Goal: Task Accomplishment & Management: Manage account settings

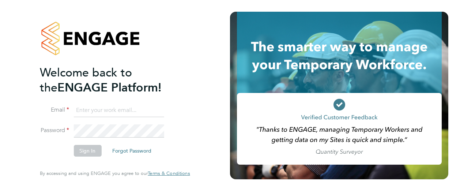
type input "[PERSON_NAME][EMAIL_ADDRESS][PERSON_NAME][DOMAIN_NAME]"
click at [85, 152] on button "Sign In" at bounding box center [87, 151] width 28 height 12
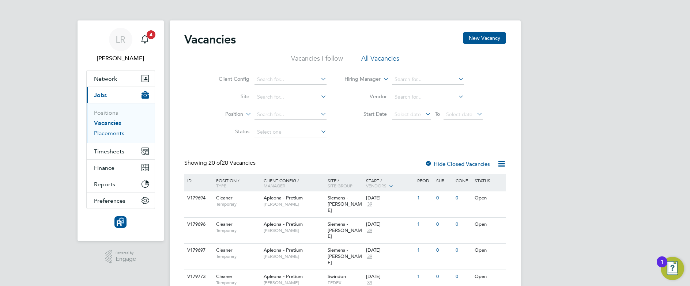
click at [110, 135] on link "Placements" at bounding box center [109, 133] width 30 height 7
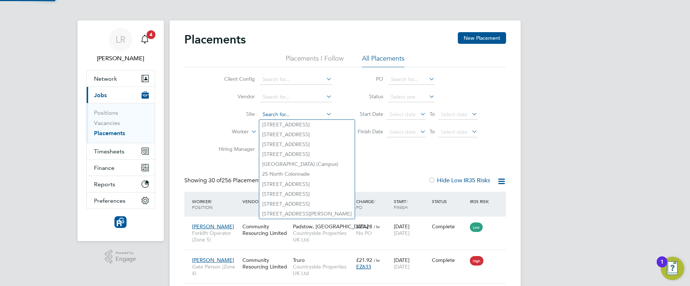
click at [271, 113] on input at bounding box center [296, 115] width 72 height 10
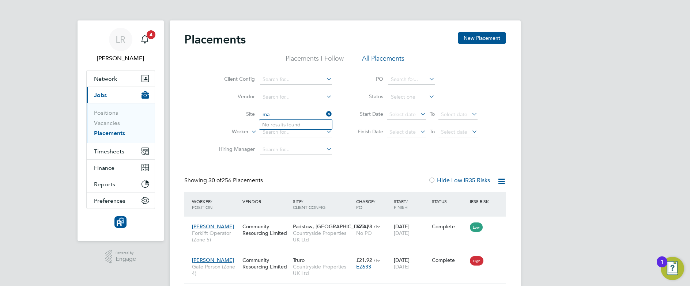
type input "m"
click at [208, 144] on li "Hiring Manager" at bounding box center [272, 150] width 137 height 18
click at [280, 135] on input at bounding box center [296, 132] width 72 height 10
click at [279, 160] on li "Matt Walker" at bounding box center [304, 162] width 90 height 10
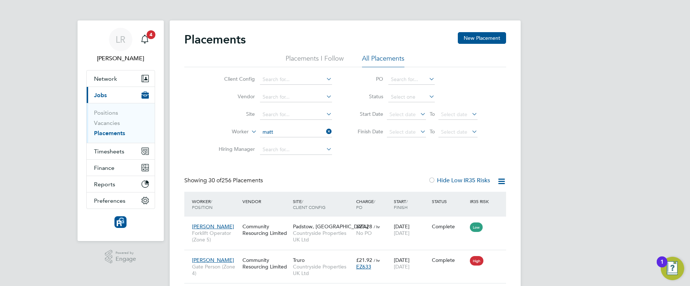
type input "Matt Walker"
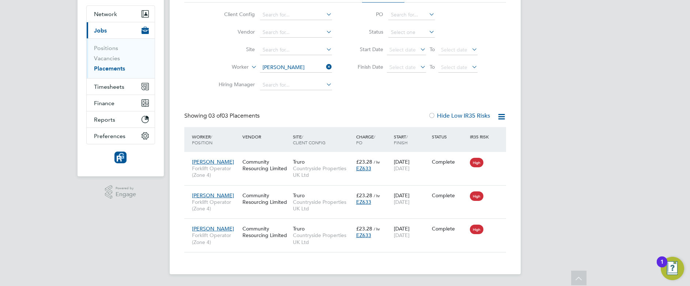
click at [325, 67] on icon at bounding box center [325, 67] width 0 height 10
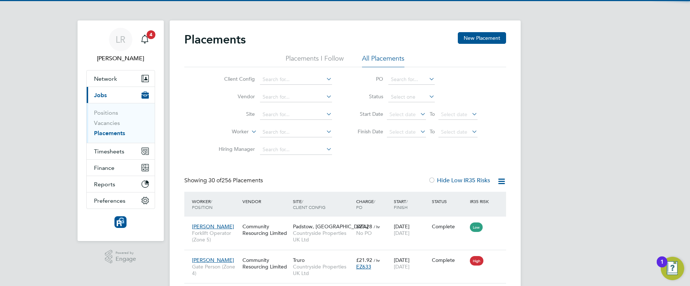
scroll to position [4, 4]
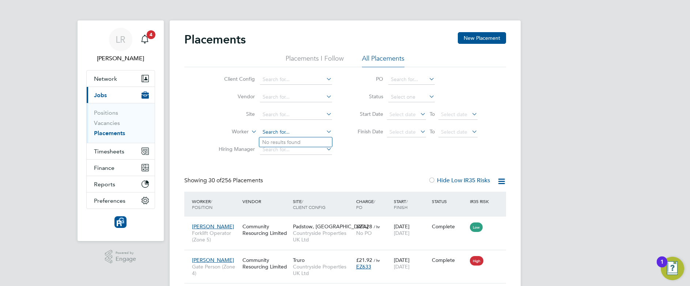
click at [294, 131] on input at bounding box center [296, 132] width 72 height 10
click at [286, 143] on li "Piran Blyth" at bounding box center [295, 142] width 73 height 10
type input "Piran Blyth"
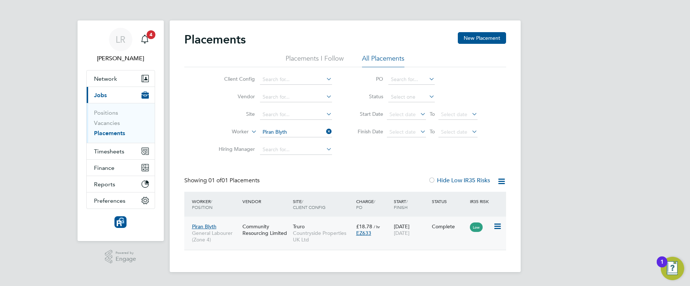
click at [497, 225] on icon at bounding box center [496, 226] width 7 height 9
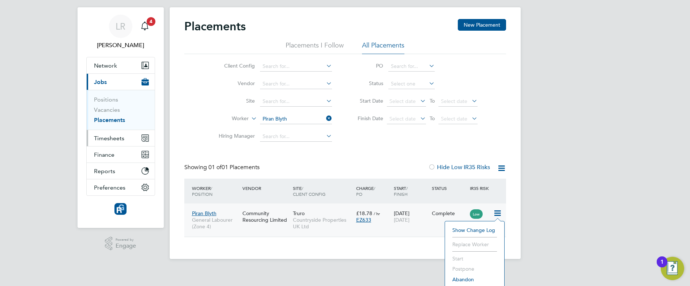
click at [101, 136] on span "Timesheets" at bounding box center [109, 138] width 30 height 7
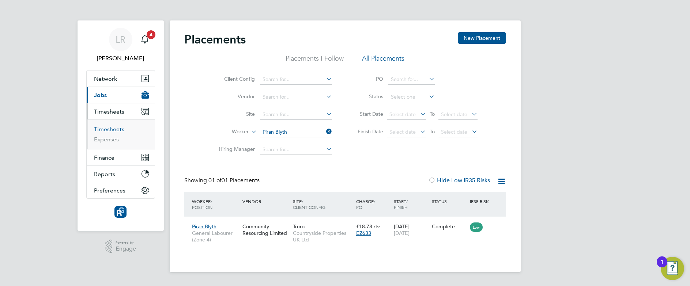
click at [102, 127] on link "Timesheets" at bounding box center [109, 129] width 30 height 7
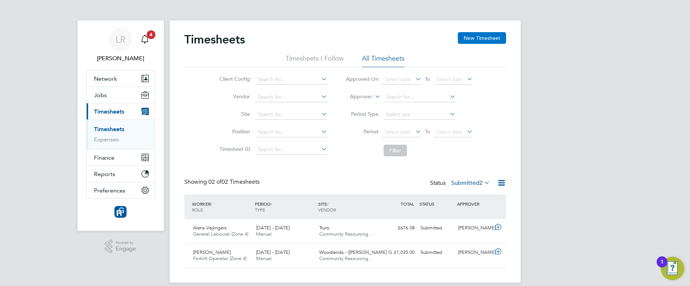
click at [470, 36] on button "New Timesheet" at bounding box center [482, 38] width 48 height 12
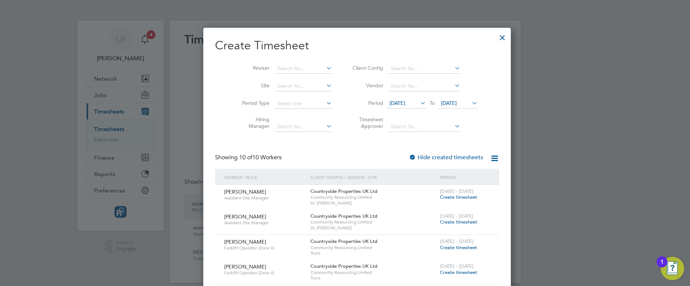
click at [273, 63] on li "Worker" at bounding box center [284, 69] width 114 height 18
click at [276, 71] on input at bounding box center [303, 69] width 57 height 10
click at [276, 78] on b "Piran" at bounding box center [271, 78] width 12 height 6
type input "Piran Blyth"
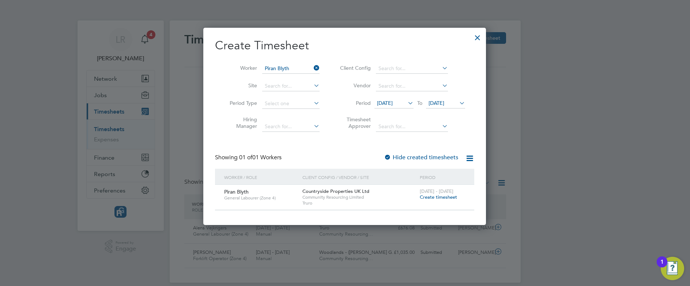
click at [439, 196] on span "Create timesheet" at bounding box center [438, 197] width 37 height 6
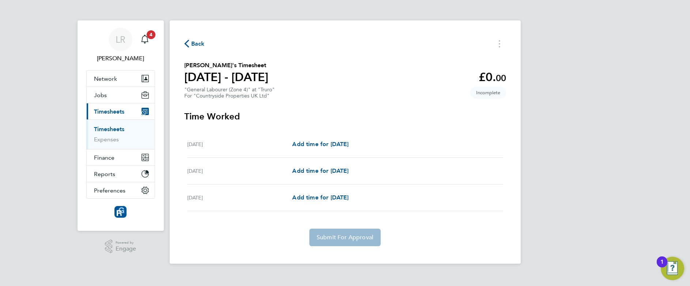
click at [425, 197] on div "Add time for Wed 27 Aug Add time for Wed 27 Aug" at bounding box center [397, 197] width 211 height 9
click at [193, 46] on span "Back" at bounding box center [198, 43] width 14 height 9
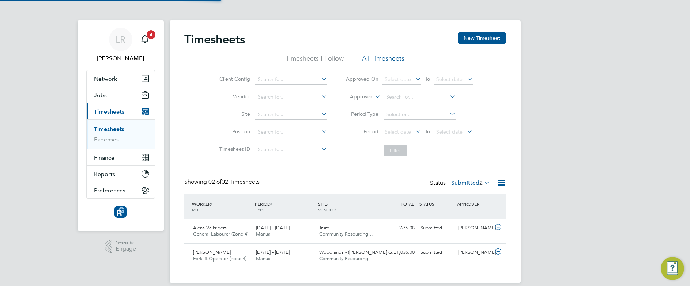
scroll to position [19, 64]
click at [105, 94] on span "Jobs" at bounding box center [100, 95] width 13 height 7
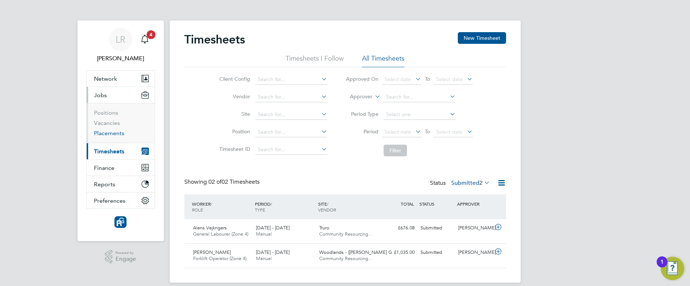
click at [107, 134] on link "Placements" at bounding box center [109, 133] width 30 height 7
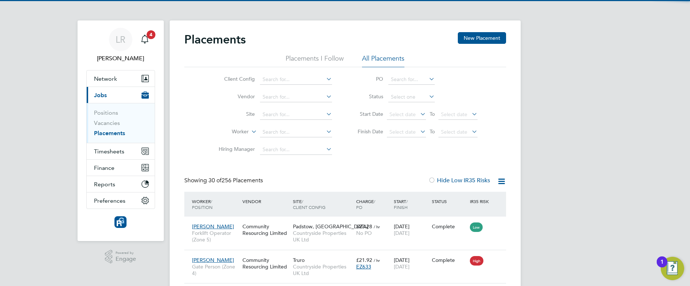
scroll to position [7, 34]
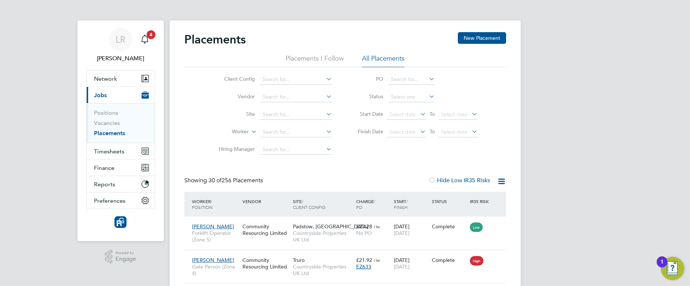
click at [279, 126] on li "Worker" at bounding box center [272, 133] width 137 height 18
click at [279, 130] on input at bounding box center [296, 132] width 72 height 10
click at [279, 140] on li "Pira n Blyth" at bounding box center [295, 142] width 73 height 10
type input "Piran Blyth"
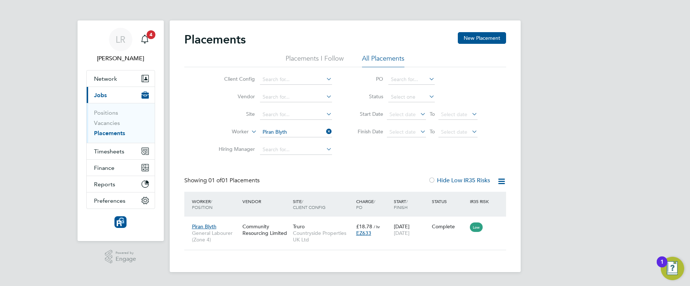
click at [325, 132] on icon at bounding box center [325, 131] width 0 height 10
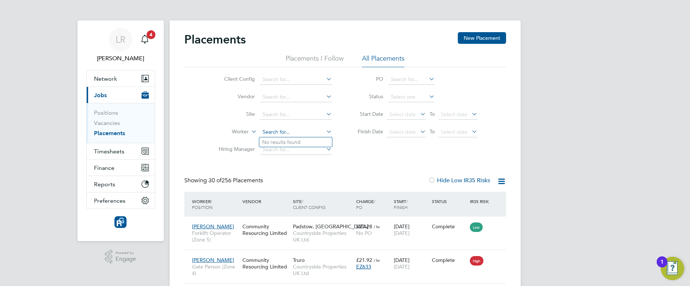
click at [311, 132] on input at bounding box center [296, 132] width 72 height 10
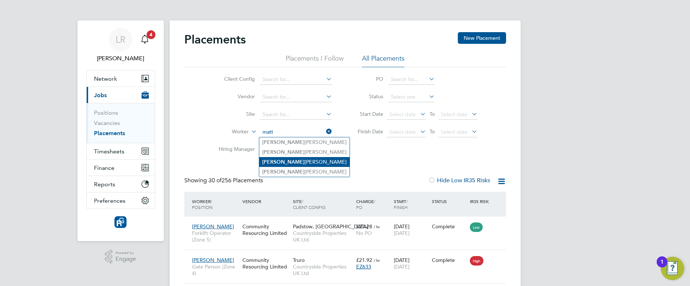
type input "matt"
click at [273, 159] on b "Matt" at bounding box center [283, 162] width 42 height 6
type input "Matt Walker"
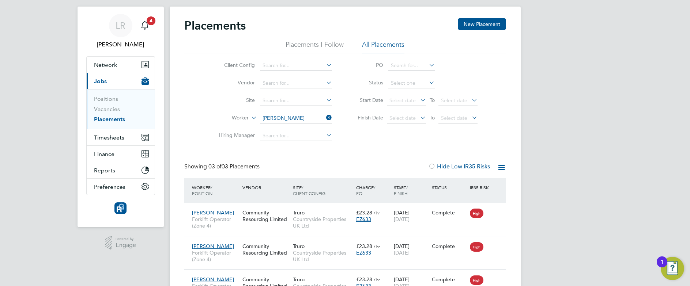
click at [325, 119] on icon at bounding box center [325, 118] width 0 height 10
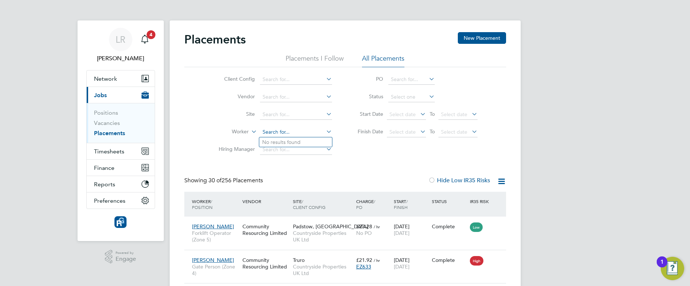
click at [294, 133] on input at bounding box center [296, 132] width 72 height 10
type input "w"
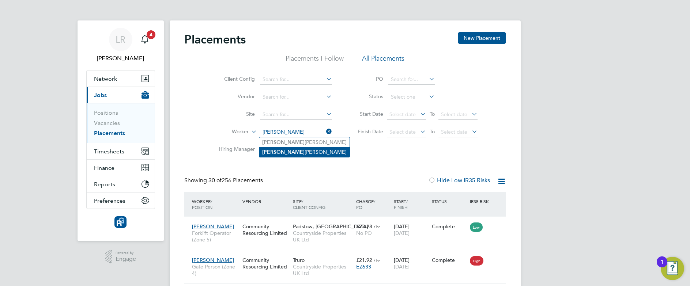
type input "brian"
click at [283, 150] on li "Brian Harding" at bounding box center [304, 152] width 90 height 10
type input "Brian Harding"
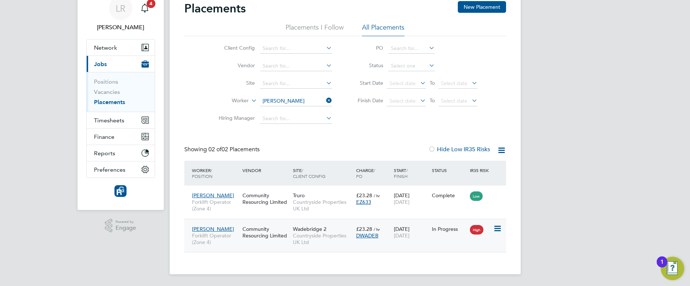
click at [496, 229] on icon at bounding box center [496, 228] width 7 height 9
click at [563, 192] on div "LR Leanne Rayner Notifications 4 Applications: Network Team Members Businesses …" at bounding box center [345, 127] width 690 height 317
click at [104, 120] on span "Timesheets" at bounding box center [109, 120] width 30 height 7
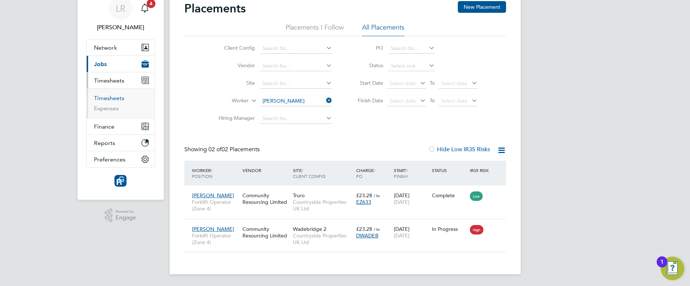
click at [113, 98] on link "Timesheets" at bounding box center [109, 98] width 30 height 7
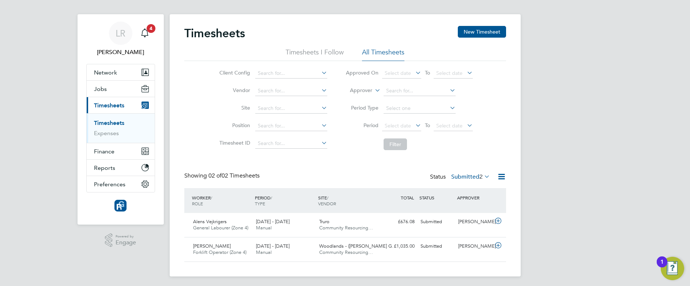
scroll to position [7, 0]
click at [461, 176] on label "Submitted 2" at bounding box center [470, 176] width 39 height 7
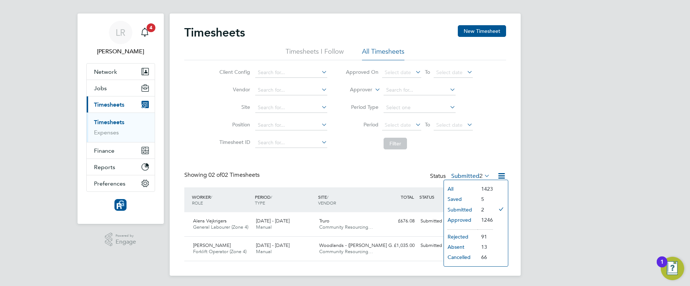
click at [450, 198] on li "Saved" at bounding box center [461, 199] width 34 height 10
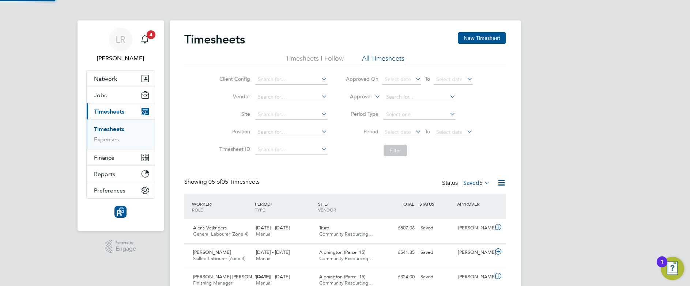
scroll to position [4, 4]
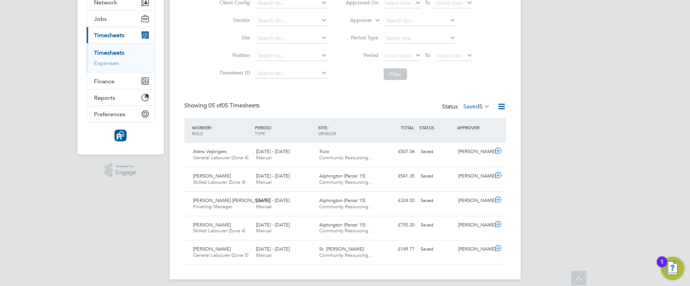
click at [473, 110] on label "Saved 5" at bounding box center [476, 106] width 27 height 7
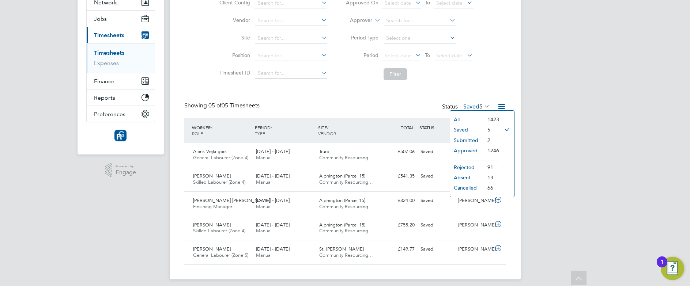
click at [463, 139] on li "Submitted" at bounding box center [467, 140] width 34 height 10
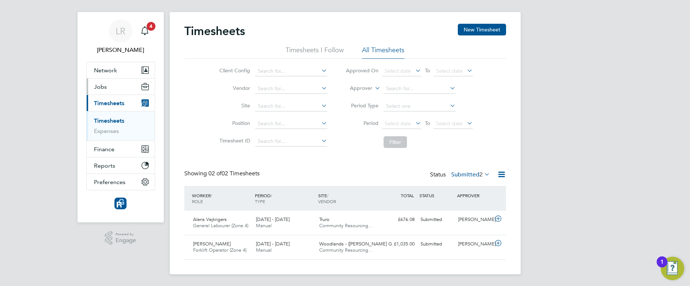
click at [112, 90] on button "Jobs" at bounding box center [121, 87] width 68 height 16
click at [149, 29] on span "4" at bounding box center [151, 26] width 9 height 9
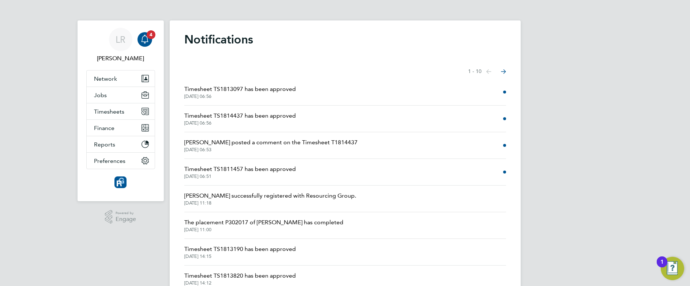
click at [278, 142] on span "Paul Grayston posted a comment on the Timesheet T1814437" at bounding box center [270, 142] width 173 height 9
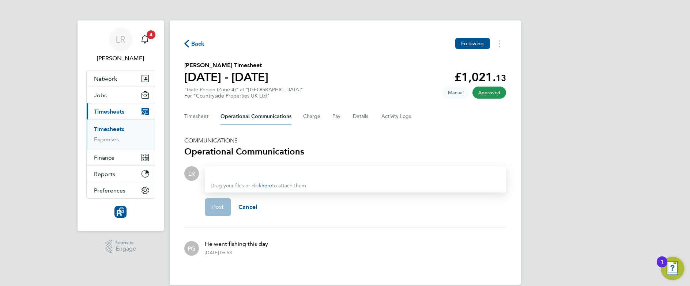
scroll to position [11, 0]
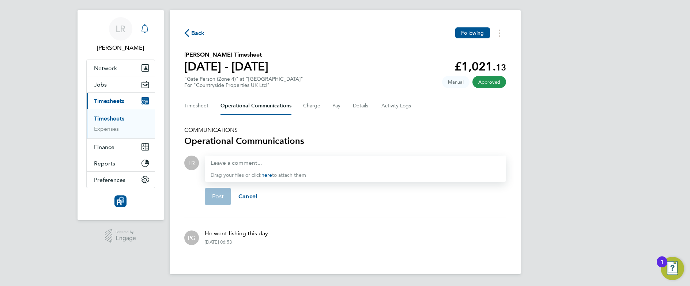
click at [143, 27] on icon "Main navigation" at bounding box center [144, 28] width 9 height 9
